Goal: Contribute content

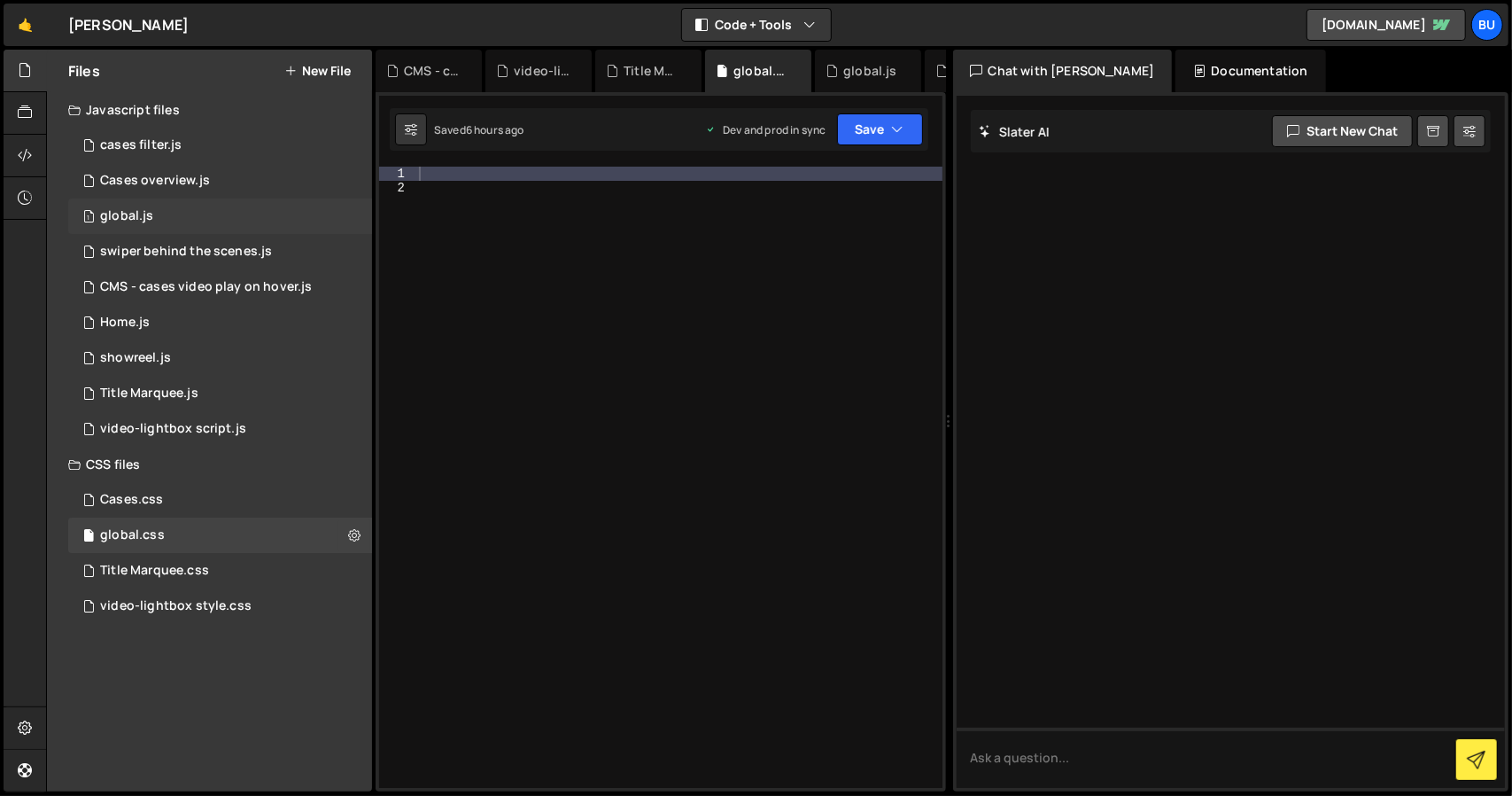
click at [195, 217] on div "1 global.js 0" at bounding box center [220, 216] width 303 height 35
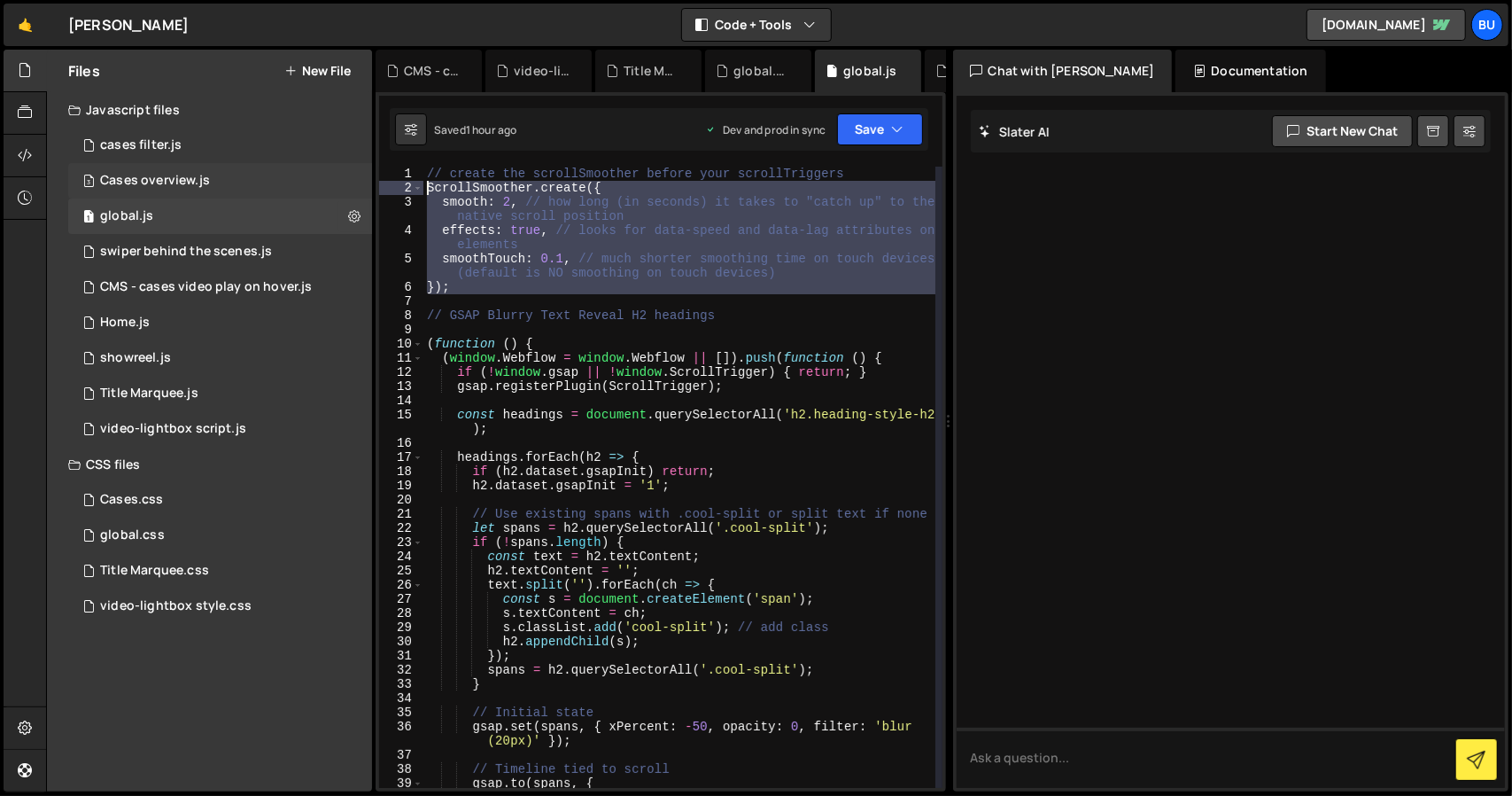
drag, startPoint x: 720, startPoint y: 300, endPoint x: 335, endPoint y: 187, distance: 401.2
click at [335, 187] on div "Files New File Javascript files 1 cases filter.js 0 3 Cases overview.js 0 1 glo…" at bounding box center [779, 421] width 1466 height 743
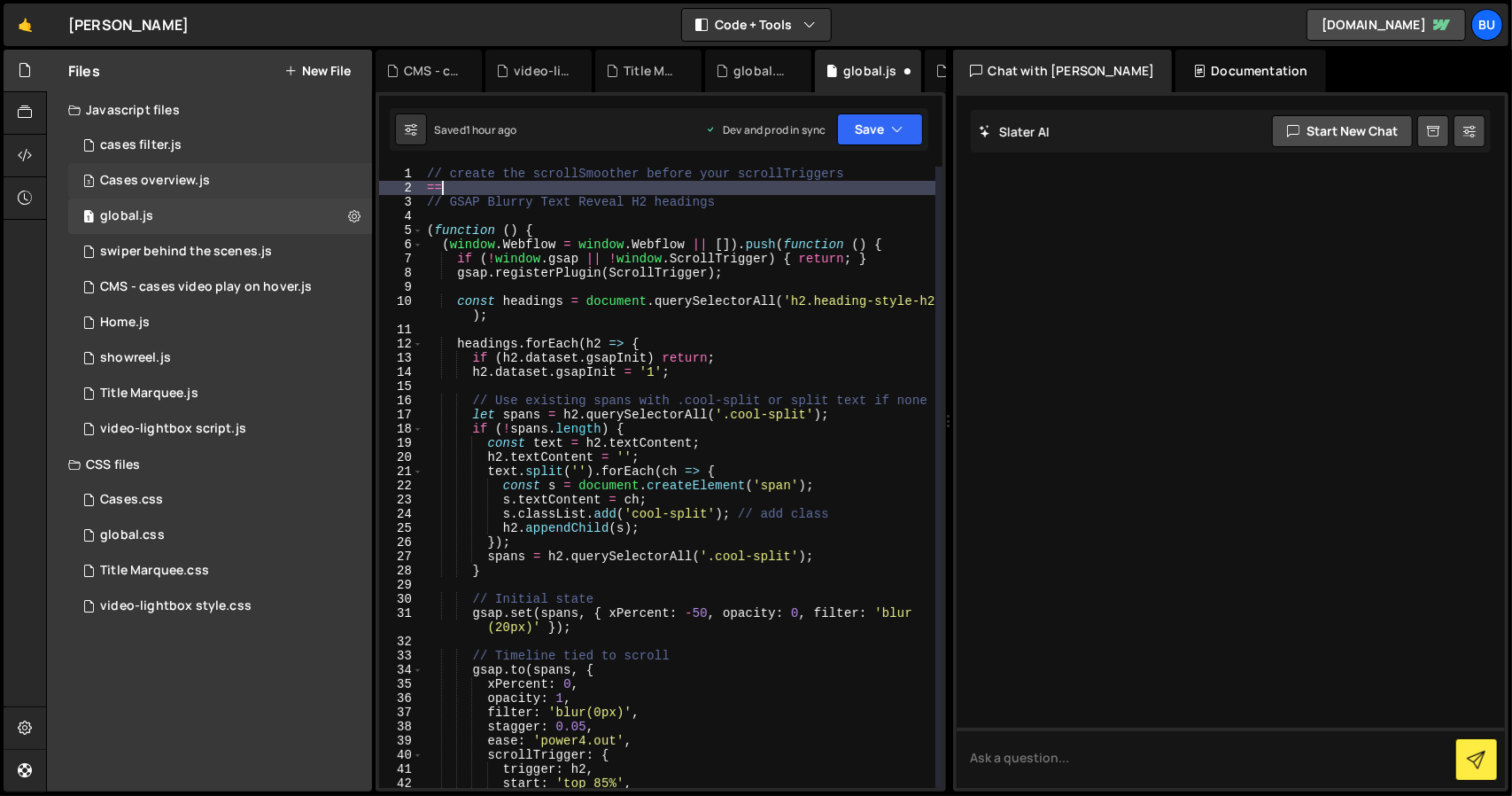
type textarea "="
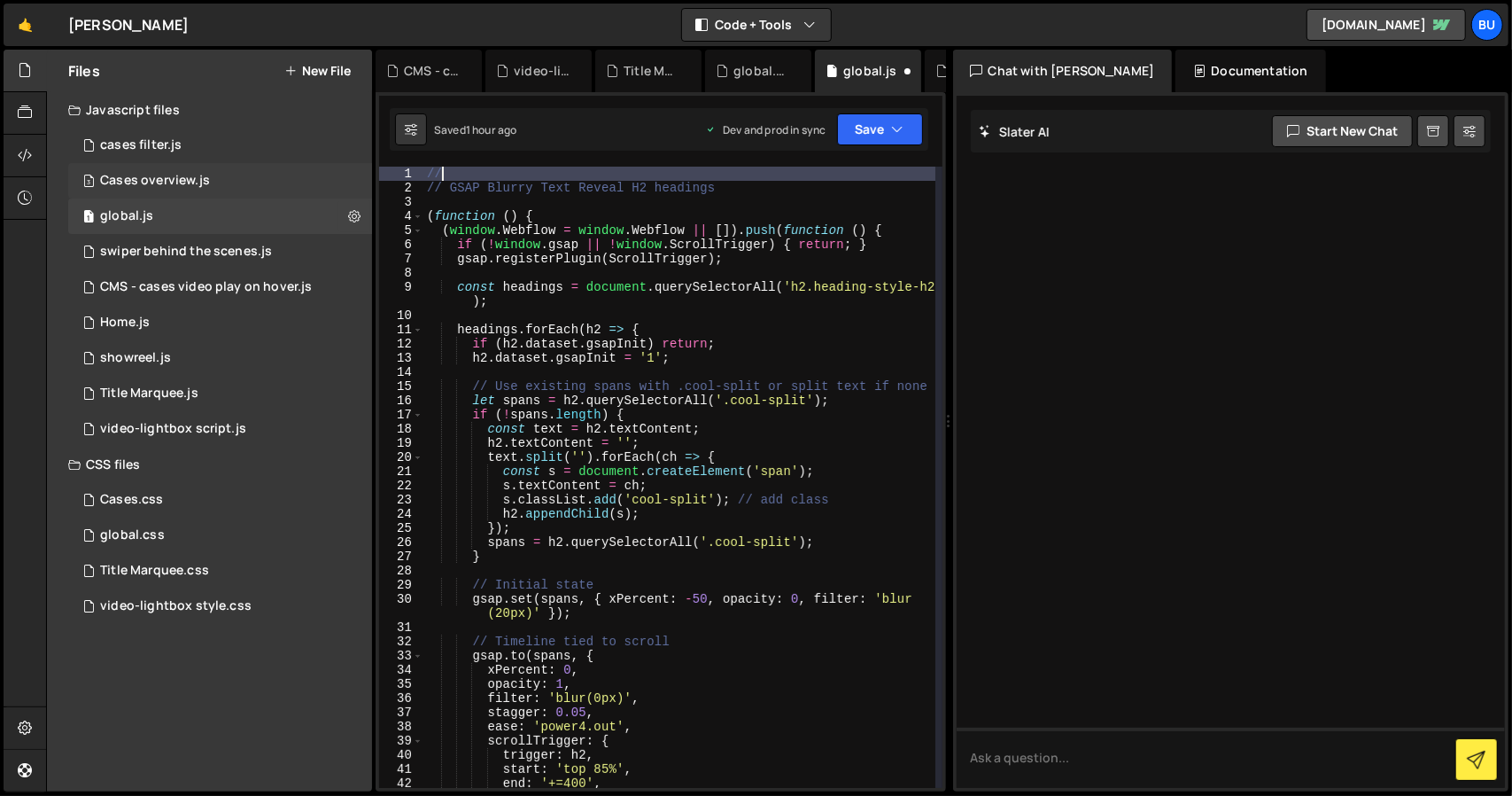
type textarea "/"
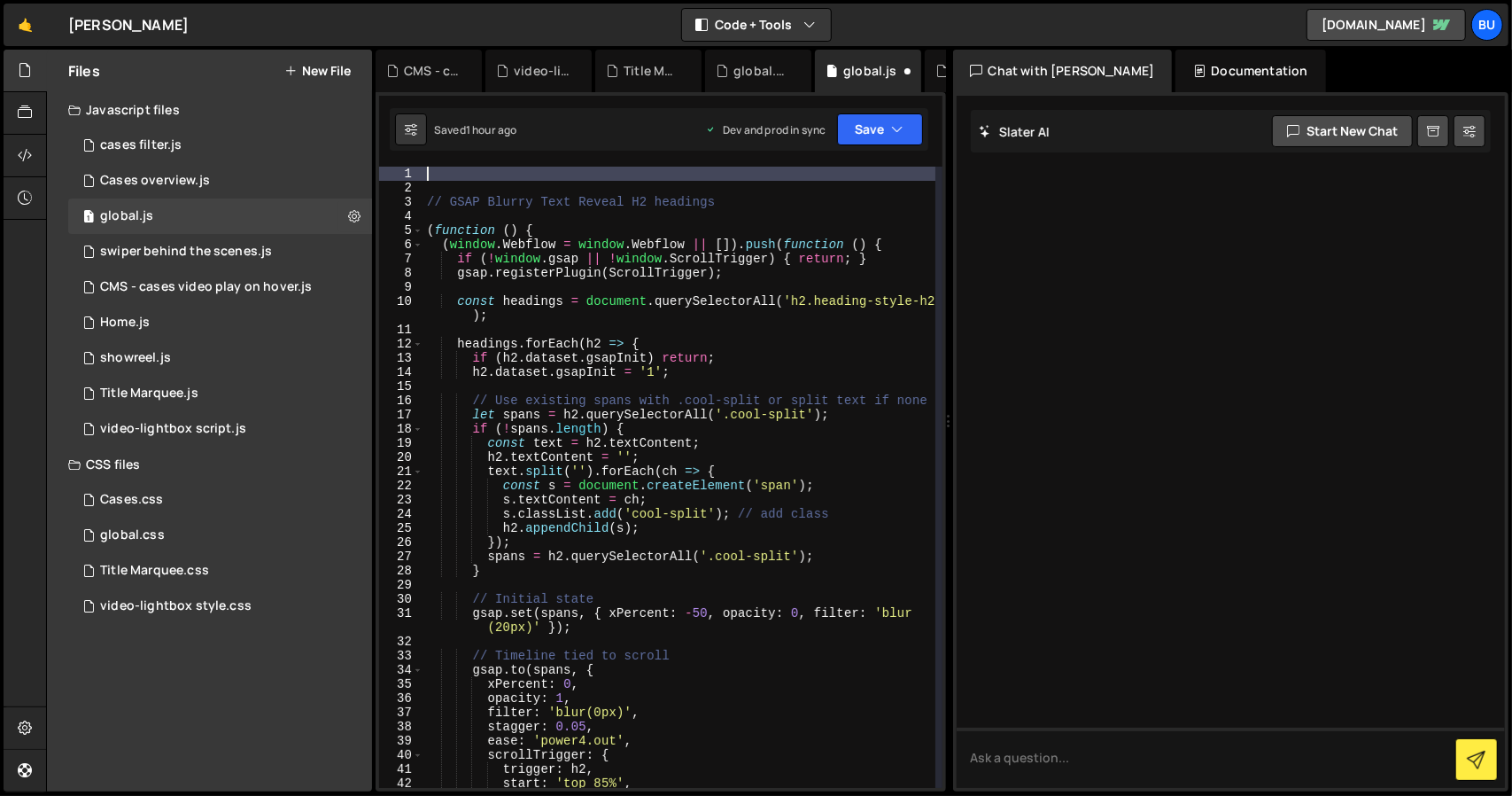
paste textarea "gsap.ticker.lagSmoothing(0);"
type textarea "gsap.ticker.lagSmoothing(0);"
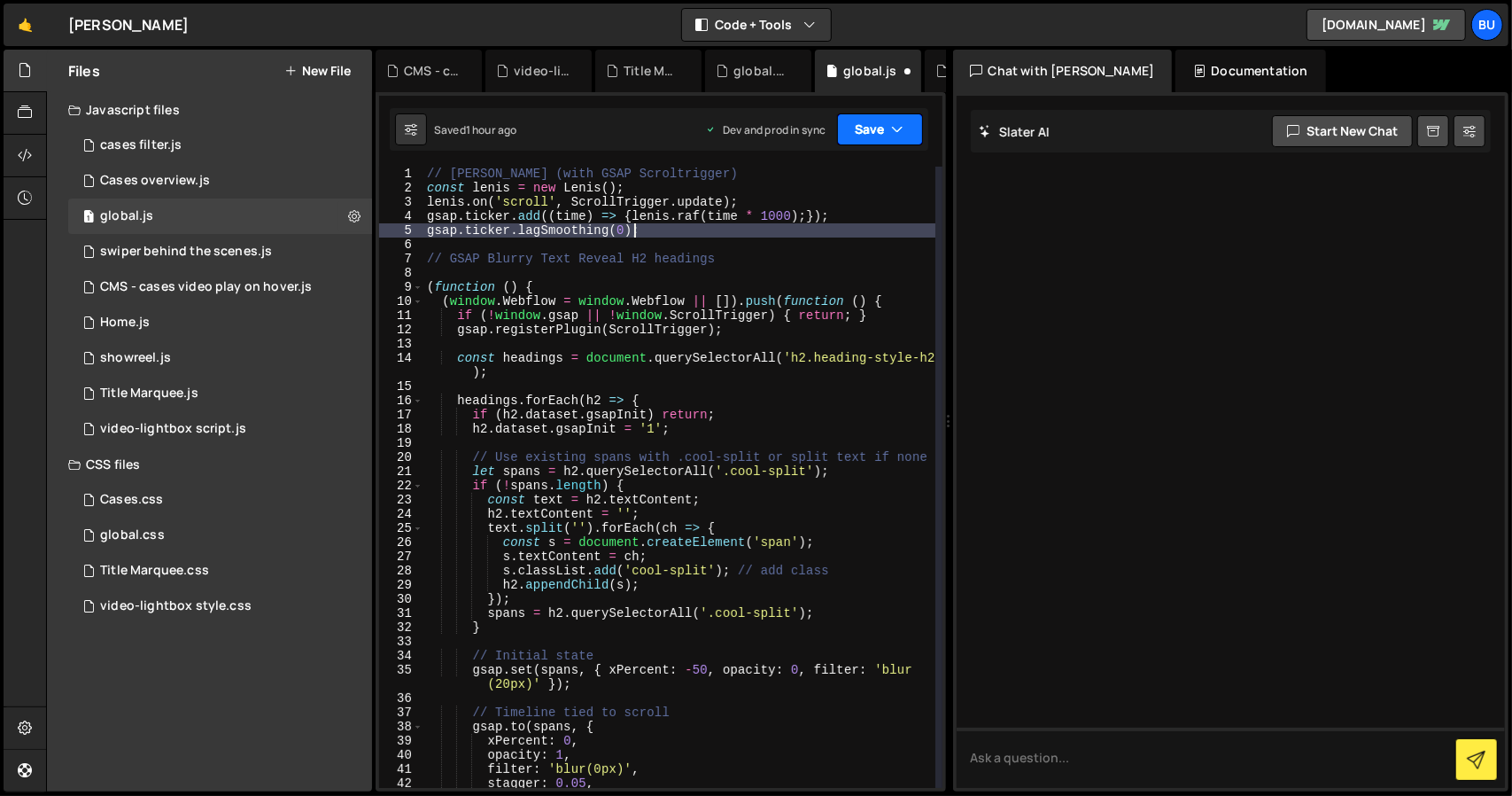
click at [866, 136] on button "Save" at bounding box center [880, 129] width 86 height 32
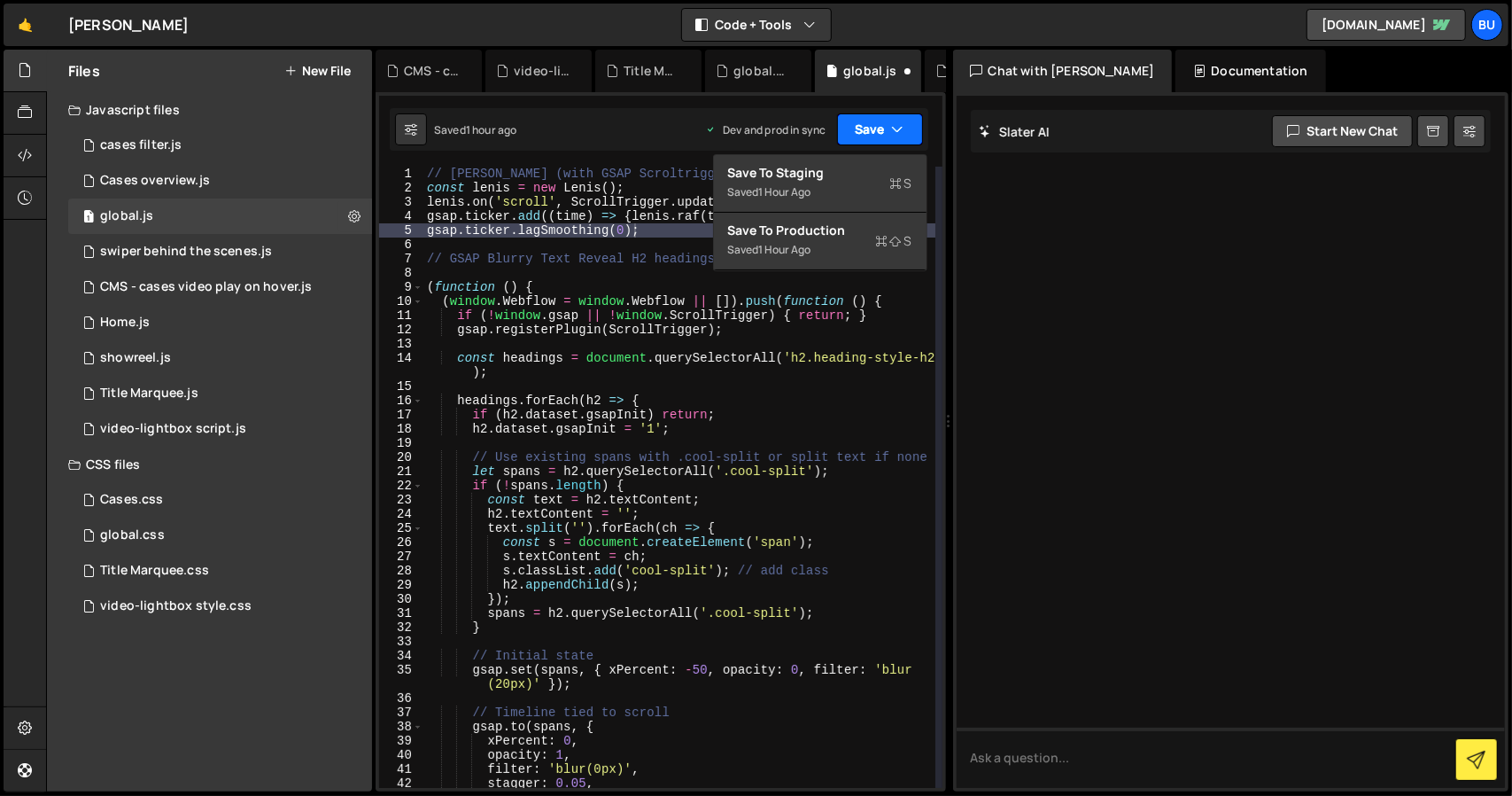
click at [866, 136] on button "Save" at bounding box center [880, 129] width 86 height 32
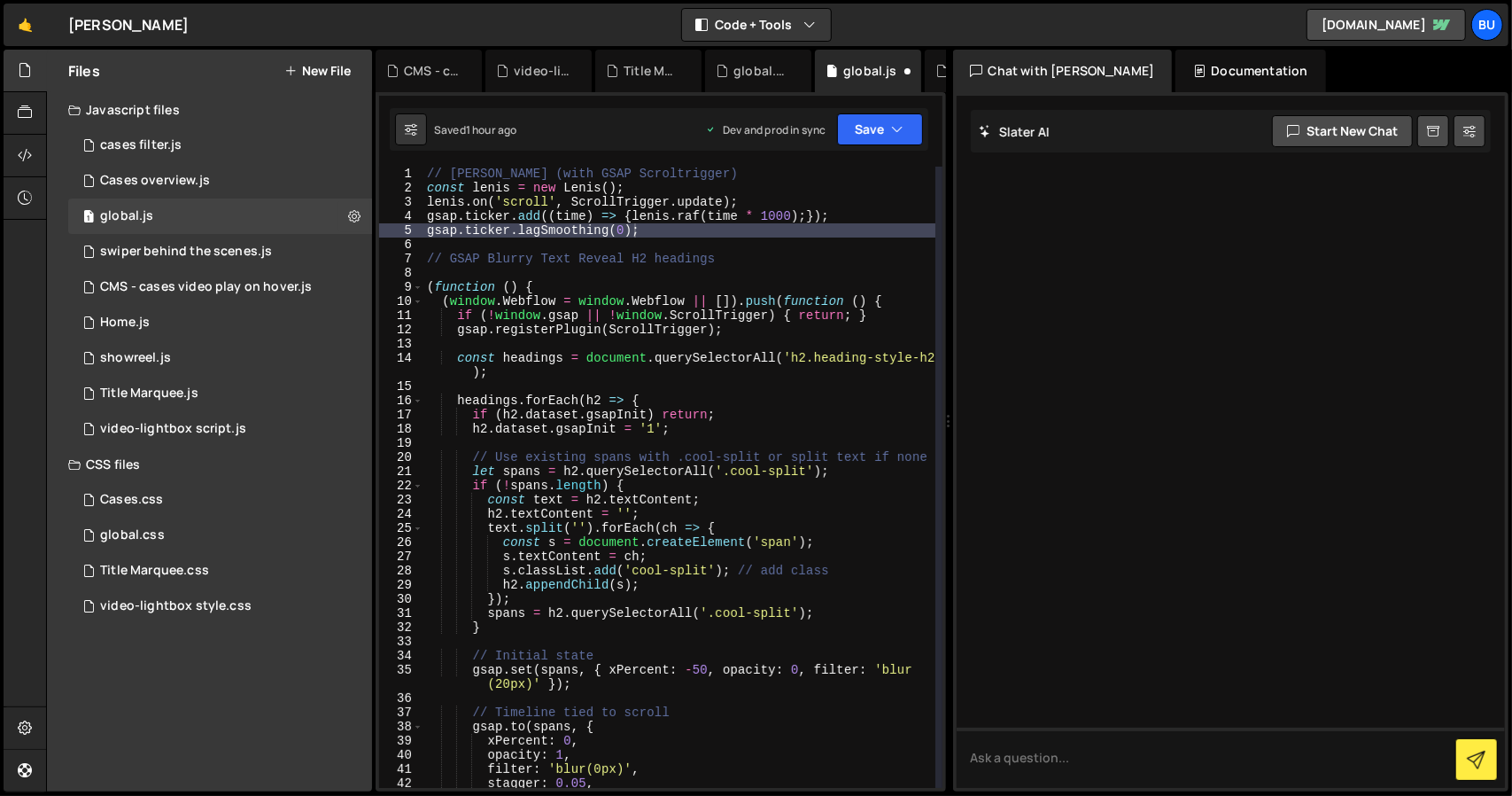
click at [859, 146] on div "Saved 1 hour ago Dev and prod in sync Upgrade to Edit Save Save to Staging S Sa…" at bounding box center [659, 129] width 538 height 42
click at [880, 125] on button "Save" at bounding box center [880, 129] width 86 height 32
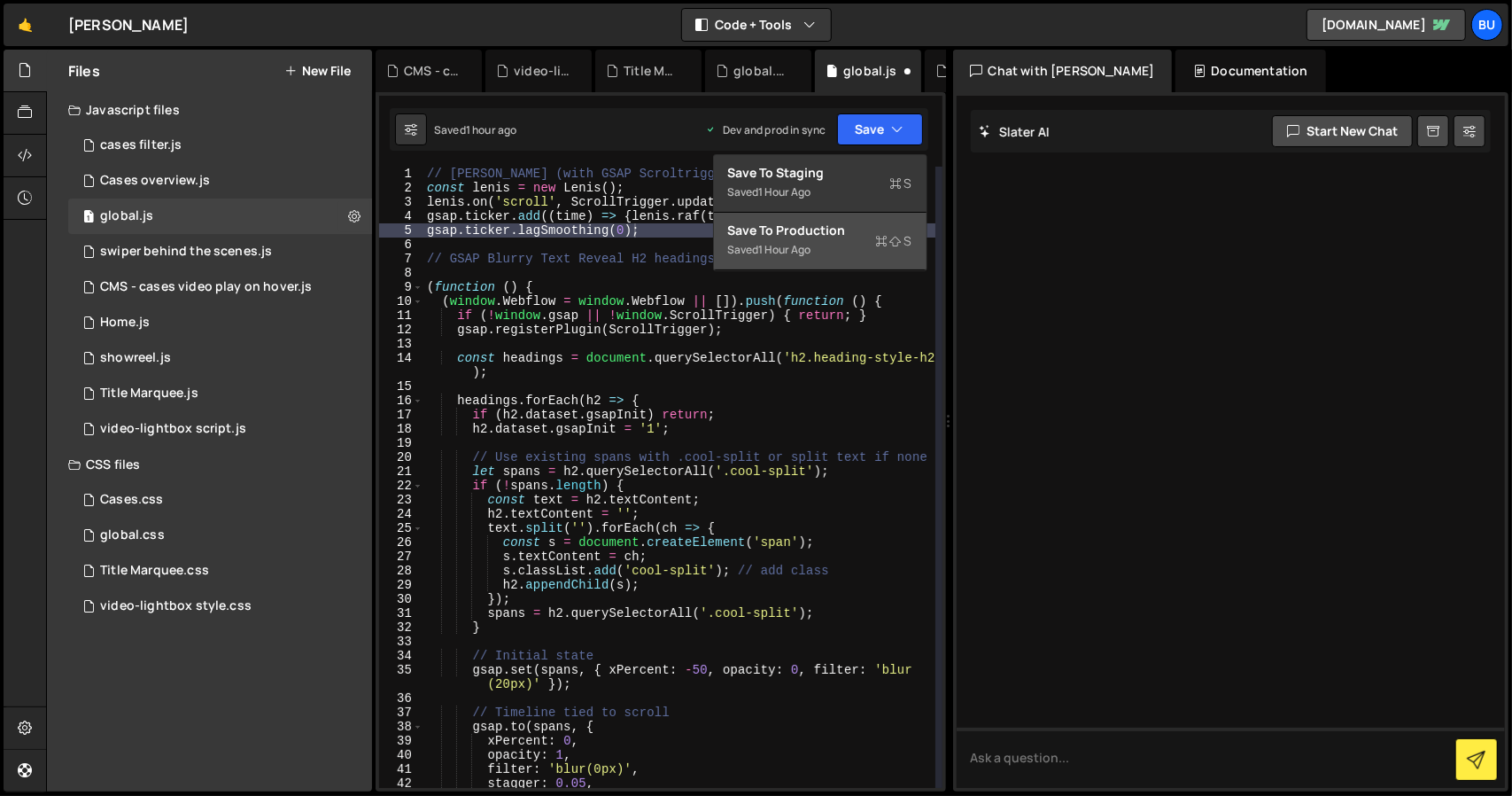
click at [873, 248] on div "Saved 1 hour ago" at bounding box center [820, 250] width 184 height 22
